Goal: Transaction & Acquisition: Download file/media

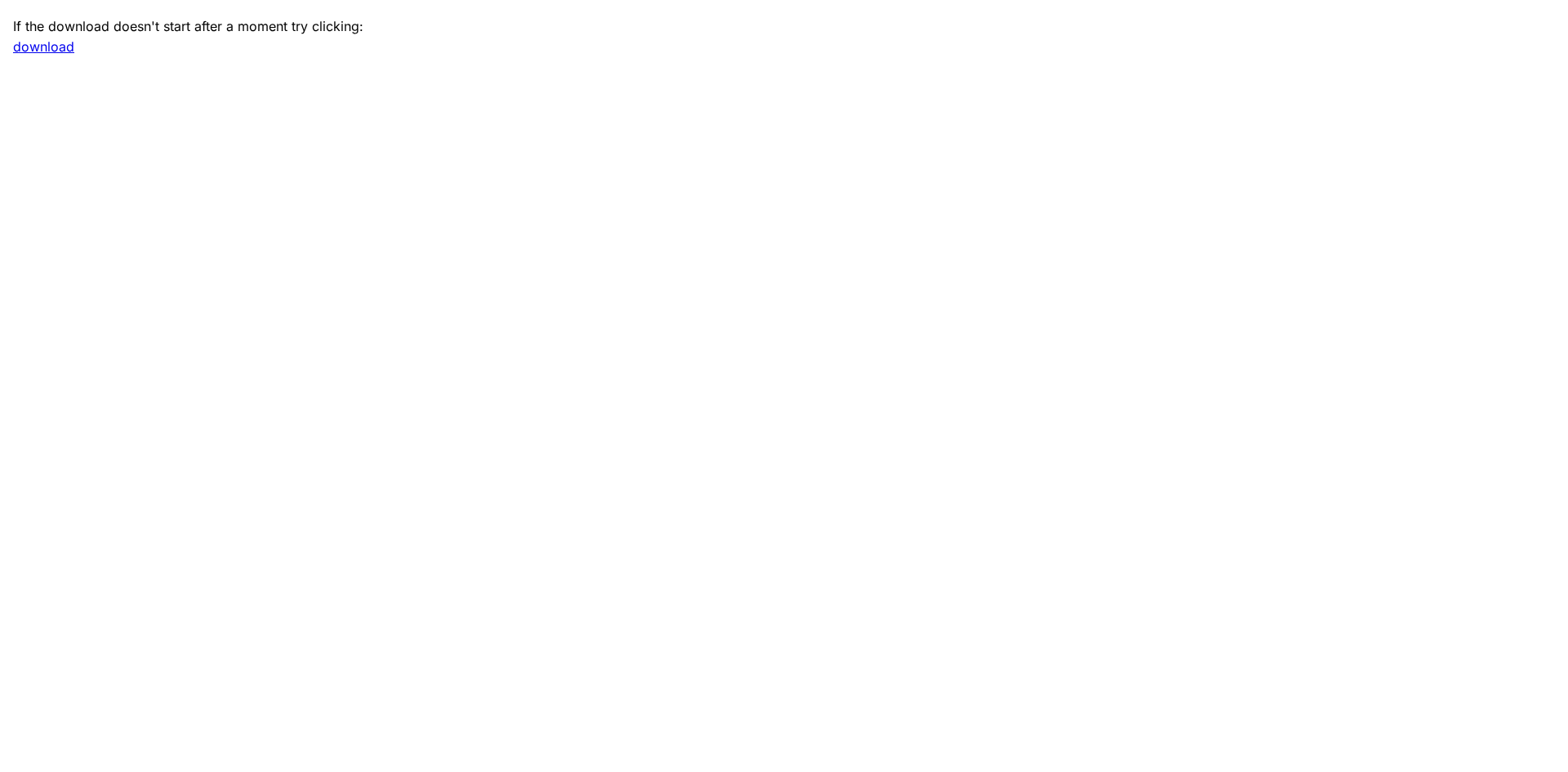
click at [60, 48] on link "download" at bounding box center [43, 46] width 61 height 16
click at [54, 49] on link "download" at bounding box center [43, 46] width 61 height 16
